Goal: Task Accomplishment & Management: Manage account settings

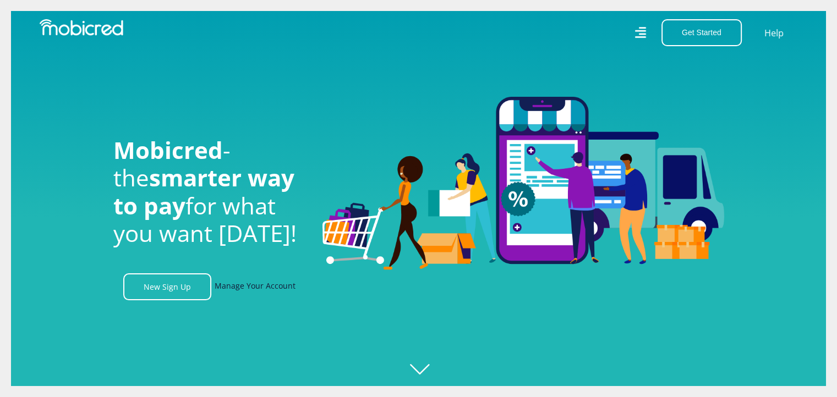
click at [251, 292] on link "Manage Your Account" at bounding box center [255, 287] width 81 height 27
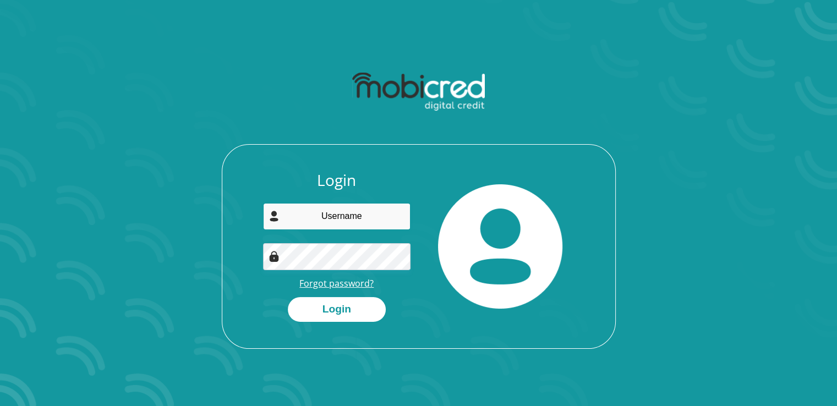
type input "[EMAIL_ADDRESS][DOMAIN_NAME]"
click at [363, 282] on link "Forgot password?" at bounding box center [336, 283] width 74 height 12
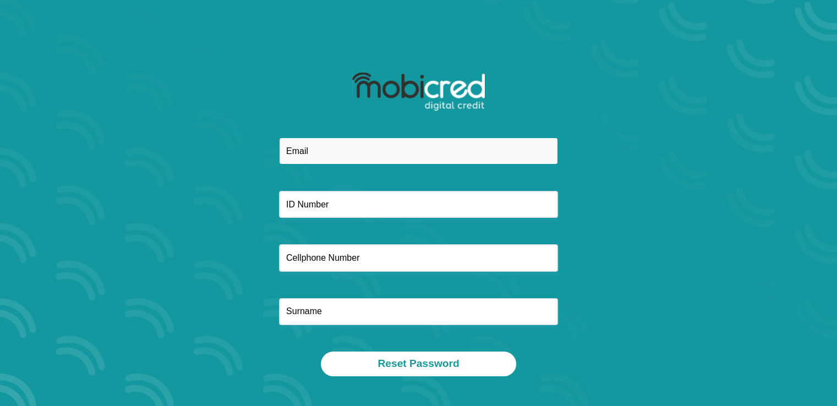
click at [327, 149] on input "email" at bounding box center [418, 151] width 279 height 27
click at [305, 157] on input "email" at bounding box center [418, 151] width 279 height 27
type input "[EMAIL_ADDRESS][DOMAIN_NAME]"
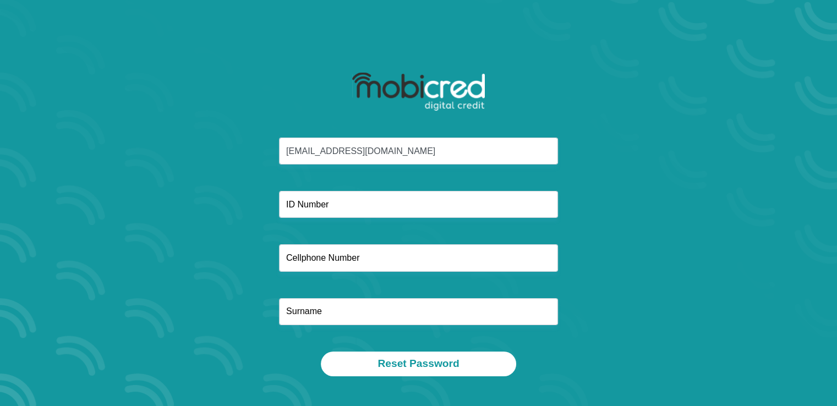
click at [260, 190] on div "[EMAIL_ADDRESS][DOMAIN_NAME]" at bounding box center [418, 245] width 591 height 214
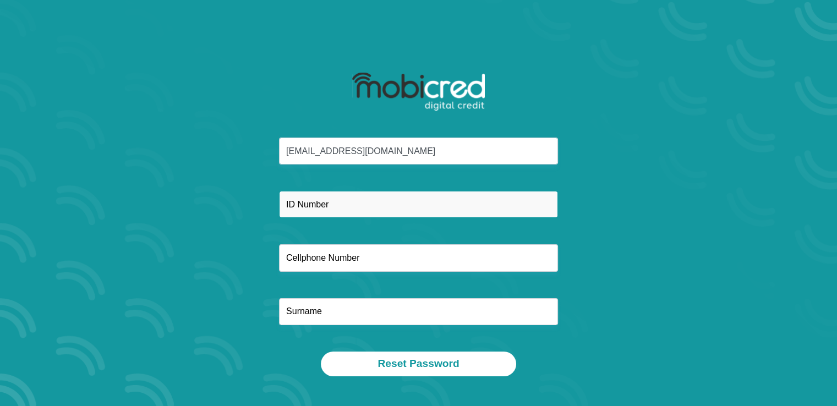
click at [321, 207] on input "text" at bounding box center [418, 204] width 279 height 27
type input "8907020859086"
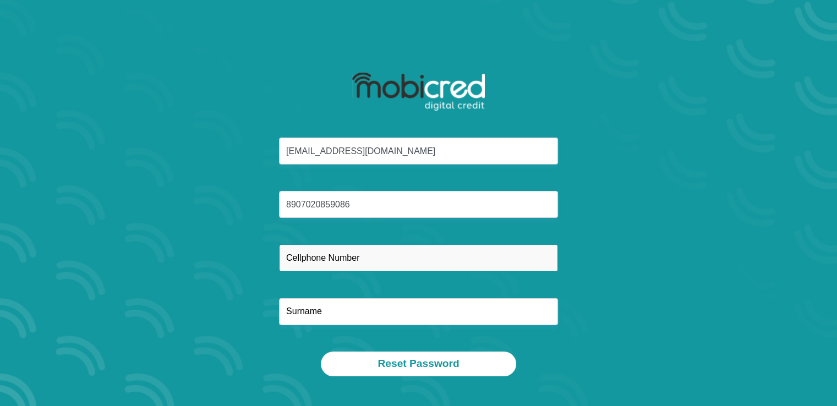
click at [326, 271] on input "text" at bounding box center [418, 257] width 279 height 27
type input "0798407364"
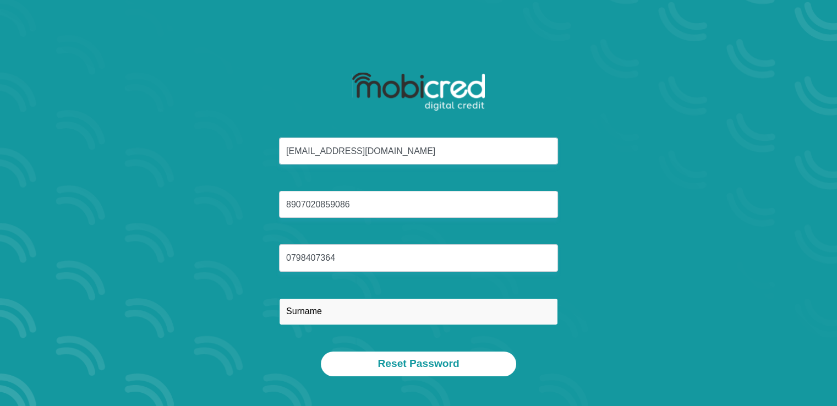
click at [312, 307] on input "text" at bounding box center [418, 311] width 279 height 27
type input "Zilwa"
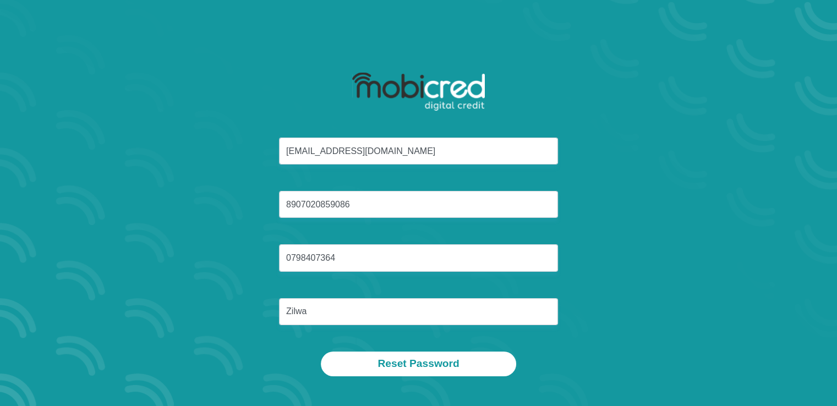
click at [294, 331] on div "zbzilwa@gmail.com 8907020859086 0798407364 Zilwa" at bounding box center [418, 245] width 591 height 214
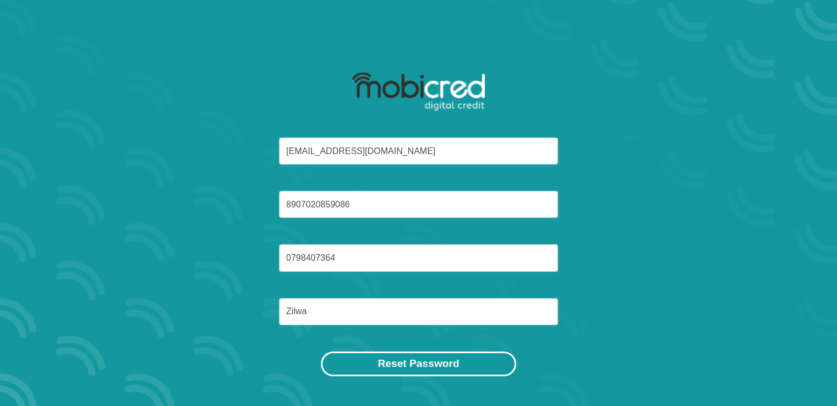
click at [418, 363] on button "Reset Password" at bounding box center [418, 364] width 195 height 25
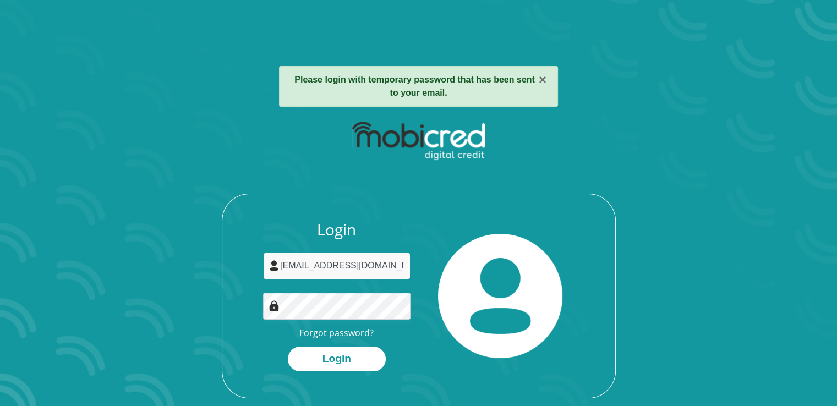
click at [390, 267] on input "[EMAIL_ADDRESS][DOMAIN_NAME]" at bounding box center [336, 266] width 147 height 27
type input "[EMAIL_ADDRESS][DOMAIN_NAME]"
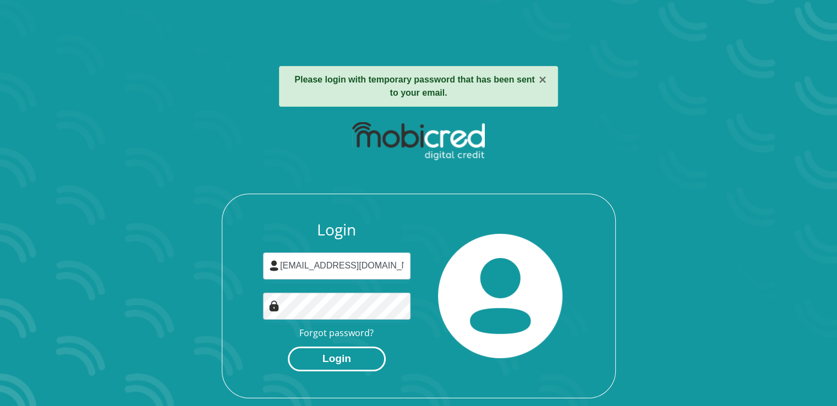
click at [302, 362] on button "Login" at bounding box center [337, 359] width 98 height 25
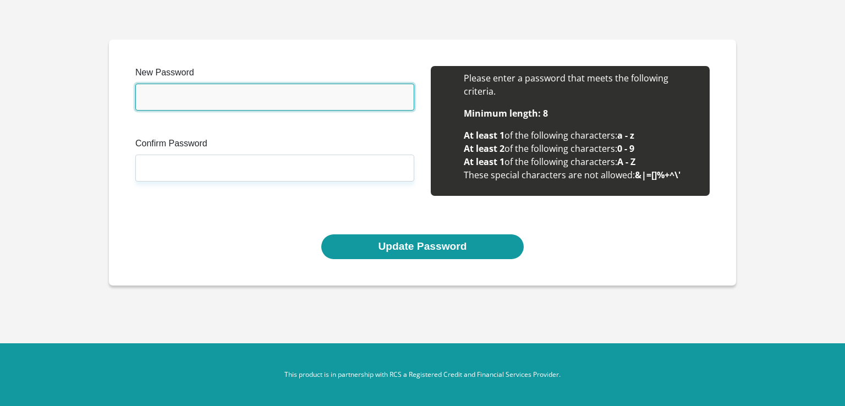
click at [184, 91] on input "New Password" at bounding box center [274, 97] width 279 height 27
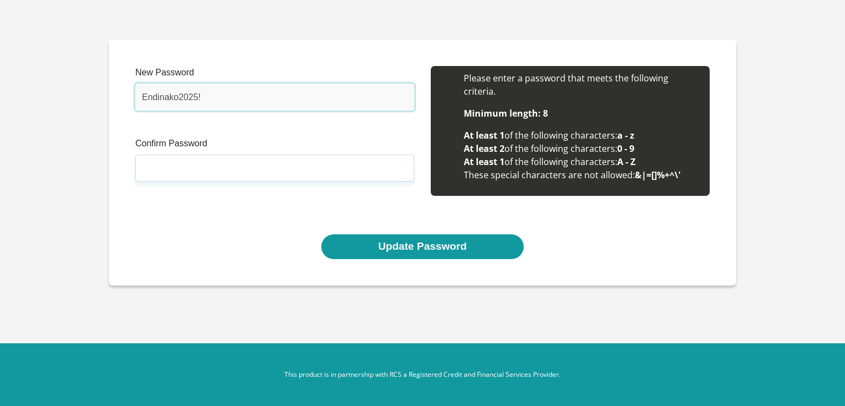
type input "Endinako2025!"
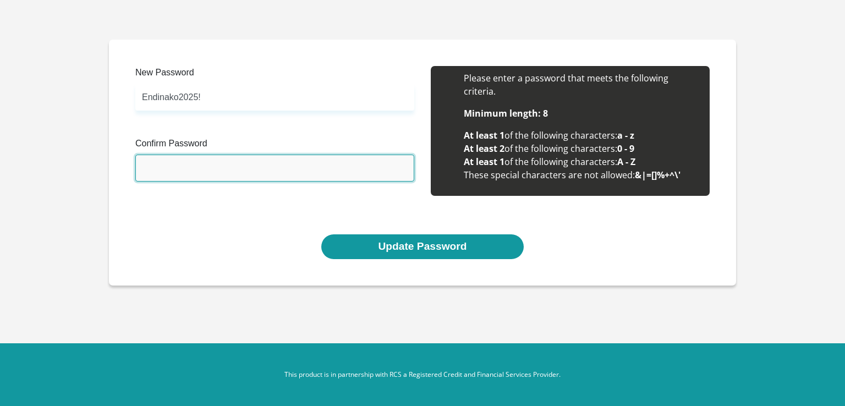
click at [176, 163] on input "Confirm Password" at bounding box center [274, 168] width 279 height 27
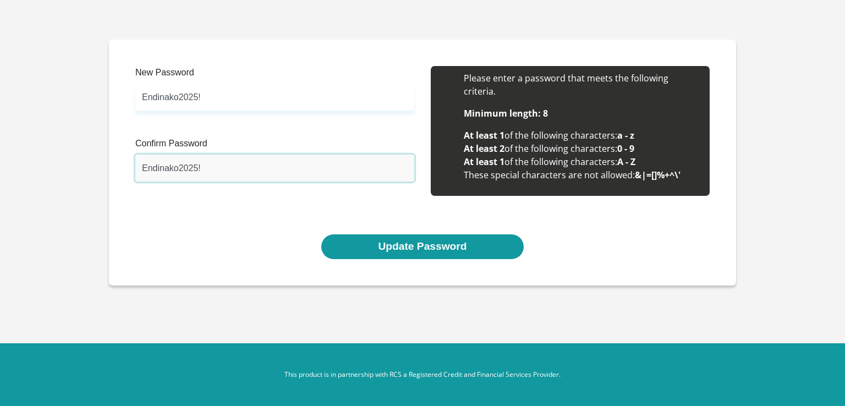
type input "Endinako2025!"
click at [262, 225] on div "New Password Endinako2025! Please input valid password Confirm Password Endinak…" at bounding box center [422, 150] width 591 height 168
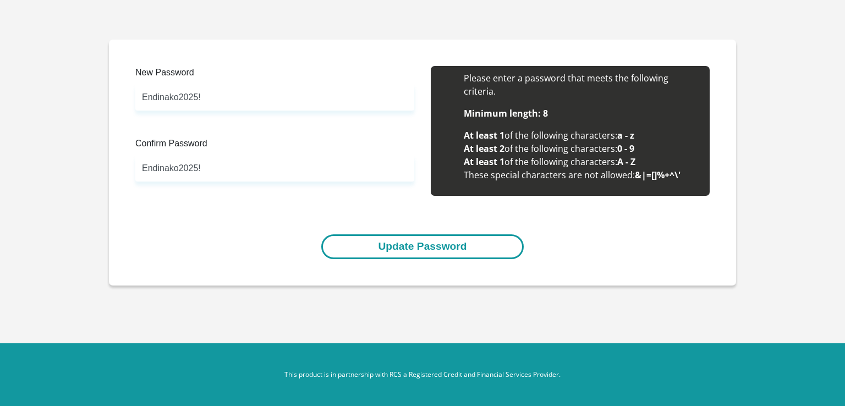
click at [428, 249] on button "Update Password" at bounding box center [422, 246] width 202 height 25
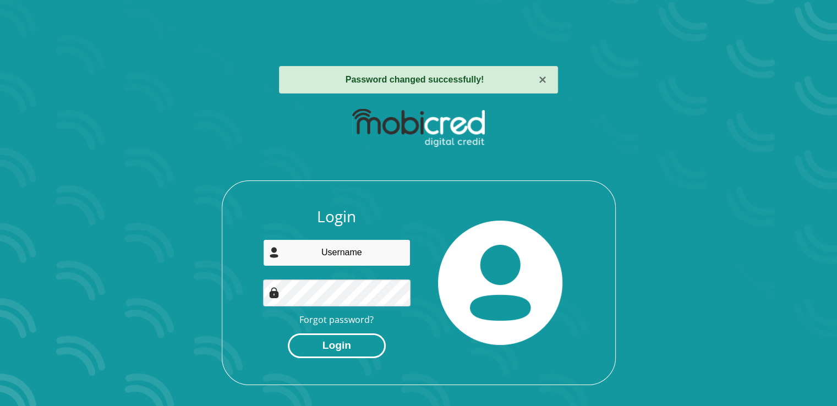
type input "[EMAIL_ADDRESS][DOMAIN_NAME]"
click at [333, 336] on button "Login" at bounding box center [337, 346] width 98 height 25
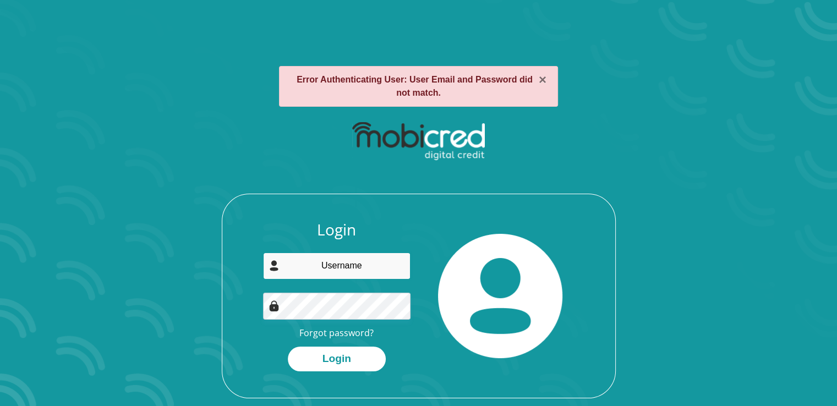
type input "[EMAIL_ADDRESS][DOMAIN_NAME]"
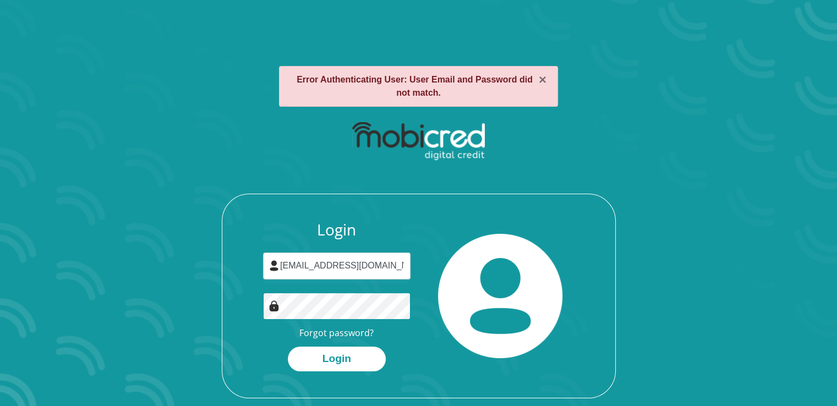
click at [288, 347] on button "Login" at bounding box center [337, 359] width 98 height 25
